Goal: Information Seeking & Learning: Learn about a topic

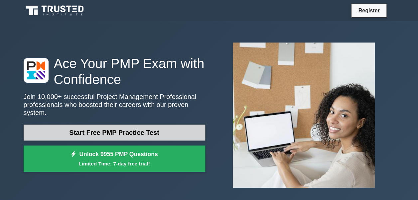
click at [195, 132] on link "Start Free PMP Practice Test" at bounding box center [115, 133] width 182 height 16
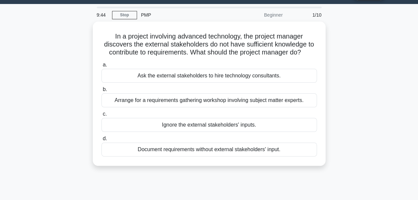
scroll to position [18, 0]
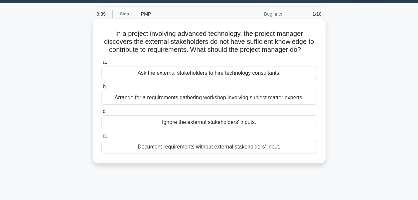
click at [204, 101] on div "Arrange for a requirements gathering workshop involving subject matter experts." at bounding box center [210, 98] width 216 height 14
click at [102, 89] on input "b. Arrange for a requirements gathering workshop involving subject matter exper…" at bounding box center [102, 87] width 0 height 4
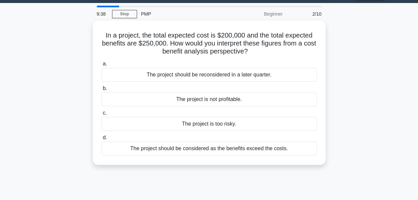
scroll to position [0, 0]
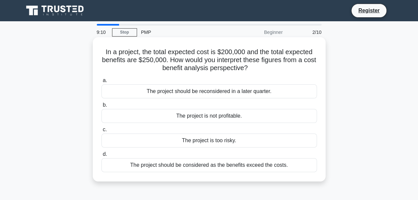
click at [282, 168] on div "The project should be considered as the benefits exceed the costs." at bounding box center [210, 165] width 216 height 14
click at [102, 157] on input "d. The project should be considered as the benefits exceed the costs." at bounding box center [102, 154] width 0 height 4
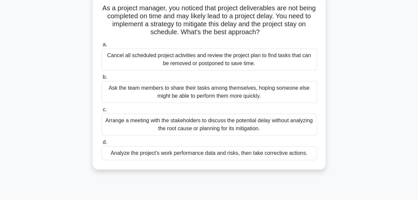
scroll to position [46, 0]
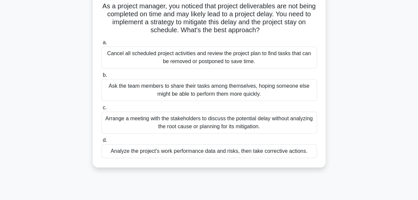
click at [266, 150] on div "Analyze the project's work performance data and risks, then take corrective act…" at bounding box center [210, 151] width 216 height 14
click at [102, 143] on input "d. Analyze the project's work performance data and risks, then take corrective …" at bounding box center [102, 140] width 0 height 4
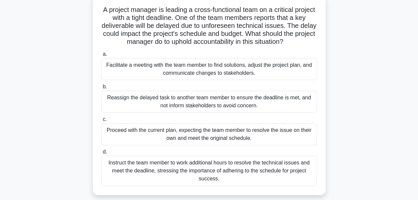
scroll to position [44, 0]
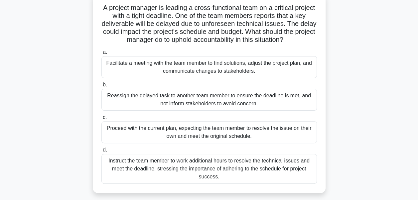
click at [170, 63] on div "Facilitate a meeting with the team member to find solutions, adjust the project…" at bounding box center [210, 67] width 216 height 22
click at [102, 55] on input "a. Facilitate a meeting with the team member to find solutions, adjust the proj…" at bounding box center [102, 52] width 0 height 4
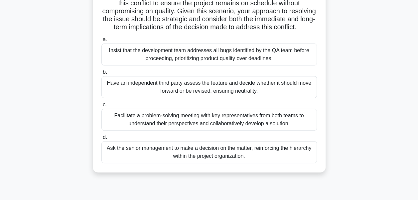
scroll to position [108, 0]
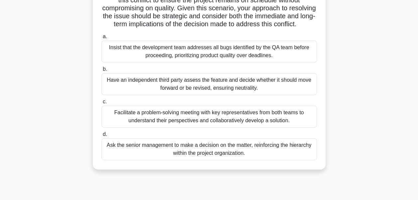
click at [191, 122] on div "Facilitate a problem-solving meeting with key representatives from both teams t…" at bounding box center [210, 117] width 216 height 22
click at [102, 104] on input "c. Facilitate a problem-solving meeting with key representatives from both team…" at bounding box center [102, 102] width 0 height 4
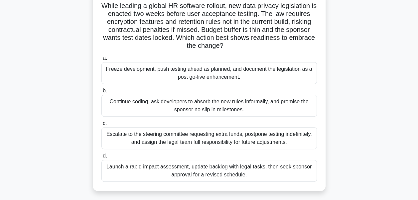
scroll to position [49, 0]
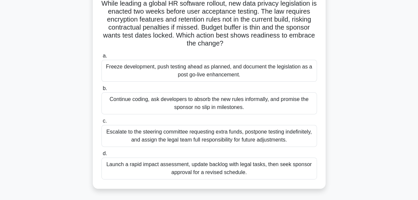
click at [269, 171] on div "Launch a rapid impact assessment, update backlog with legal tasks, then seek sp…" at bounding box center [210, 169] width 216 height 22
click at [102, 156] on input "d. Launch a rapid impact assessment, update backlog with legal tasks, then seek…" at bounding box center [102, 154] width 0 height 4
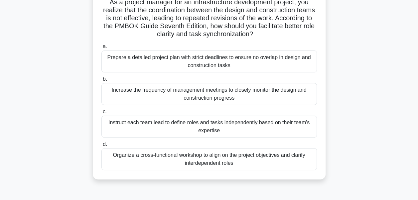
scroll to position [60, 0]
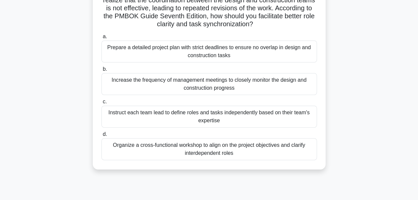
click at [236, 151] on div "Organize a cross-functional workshop to align on the project objectives and cla…" at bounding box center [210, 149] width 216 height 22
click at [102, 137] on input "d. Organize a cross-functional workshop to align on the project objectives and …" at bounding box center [102, 134] width 0 height 4
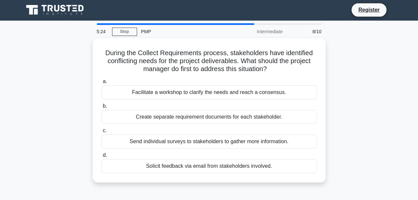
scroll to position [0, 0]
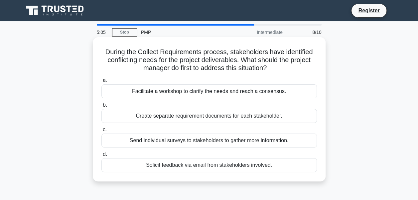
click at [261, 88] on div "Facilitate a workshop to clarify the needs and reach a consensus." at bounding box center [210, 92] width 216 height 14
click at [102, 83] on input "a. Facilitate a workshop to clarify the needs and reach a consensus." at bounding box center [102, 81] width 0 height 4
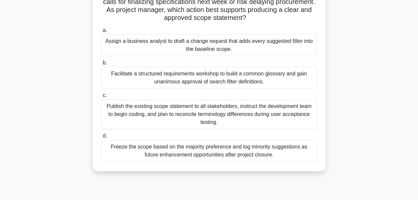
scroll to position [75, 0]
click at [176, 45] on div "Assign a business analyst to draft a change request that adds every suggested f…" at bounding box center [210, 45] width 216 height 22
click at [102, 32] on input "a. Assign a business analyst to draft a change request that adds every suggeste…" at bounding box center [102, 30] width 0 height 4
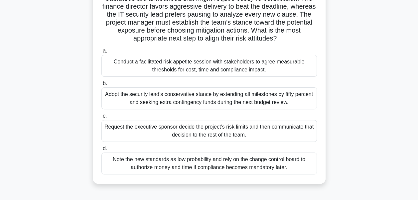
scroll to position [61, 0]
click at [277, 68] on div "Conduct a facilitated risk appetite session with stakeholders to agree measurab…" at bounding box center [210, 66] width 216 height 22
click at [102, 54] on input "a. Conduct a facilitated risk appetite session with stakeholders to agree measu…" at bounding box center [102, 51] width 0 height 4
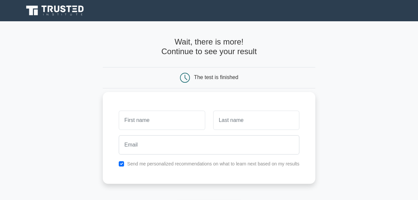
click at [196, 122] on input "text" at bounding box center [162, 120] width 86 height 19
type input "Kawthar"
type input "AL Hosni"
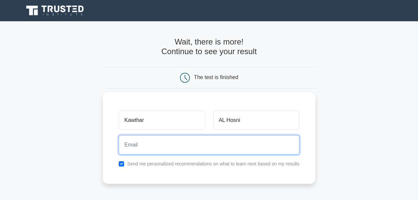
type input "[EMAIL_ADDRESS][DOMAIN_NAME]"
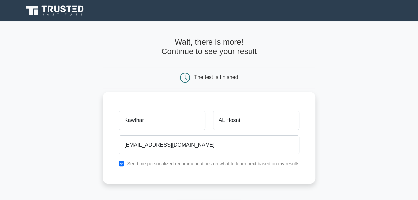
click at [152, 166] on label "Send me personalized recommendations on what to learn next based on my results" at bounding box center [213, 163] width 172 height 5
click at [123, 162] on input "checkbox" at bounding box center [121, 163] width 5 height 5
checkbox input "false"
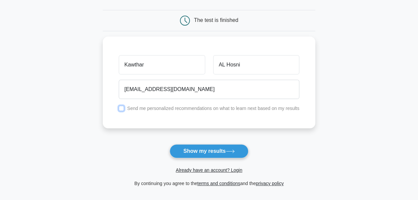
scroll to position [27, 0]
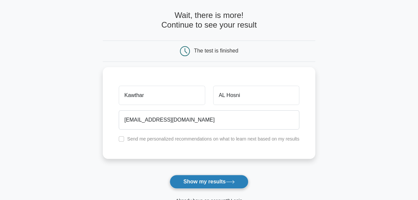
click at [214, 185] on button "Show my results" at bounding box center [209, 182] width 79 height 14
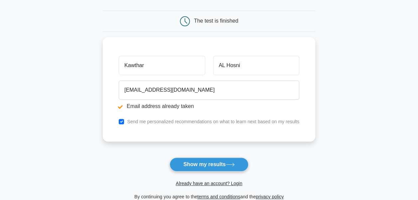
scroll to position [93, 0]
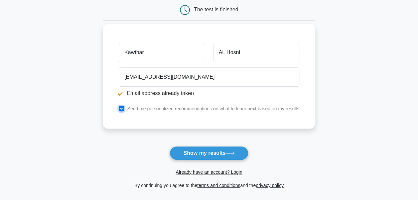
click at [121, 109] on input "checkbox" at bounding box center [121, 108] width 5 height 5
checkbox input "false"
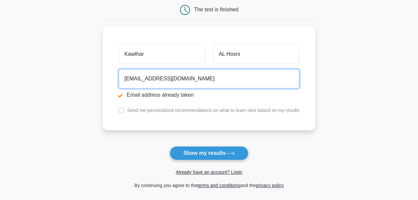
drag, startPoint x: 202, startPoint y: 74, endPoint x: 93, endPoint y: 79, distance: 109.3
click at [93, 79] on main "Email address already taken Wait, there is more! Continue to see your result Th…" at bounding box center [209, 67] width 418 height 277
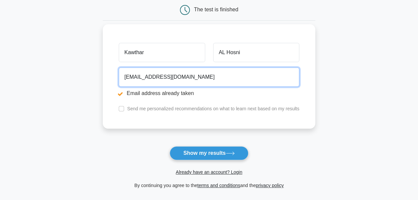
paste input "[EMAIL_ADDRESS][DOMAIN_NAME]."
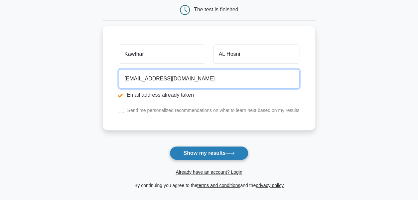
type input "[EMAIL_ADDRESS][DOMAIN_NAME]"
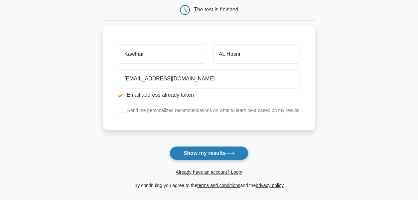
click at [203, 153] on button "Show my results" at bounding box center [209, 153] width 79 height 14
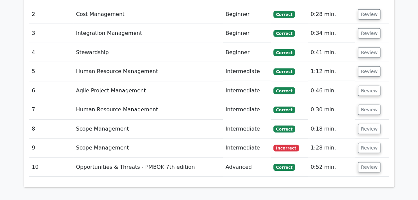
scroll to position [888, 0]
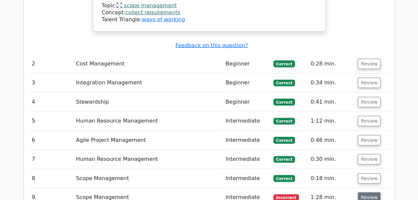
click at [372, 193] on button "Review" at bounding box center [369, 198] width 23 height 10
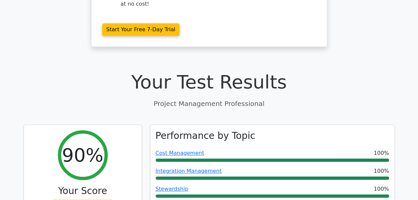
scroll to position [0, 0]
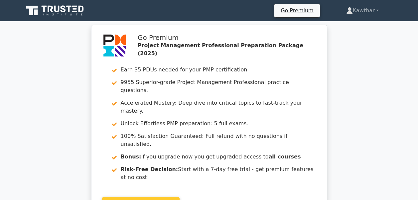
click at [162, 197] on link "Start Your Free 7-Day Trial" at bounding box center [141, 203] width 78 height 13
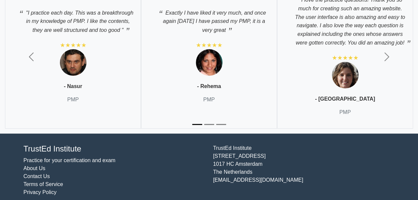
scroll to position [2515, 0]
